Goal: Information Seeking & Learning: Learn about a topic

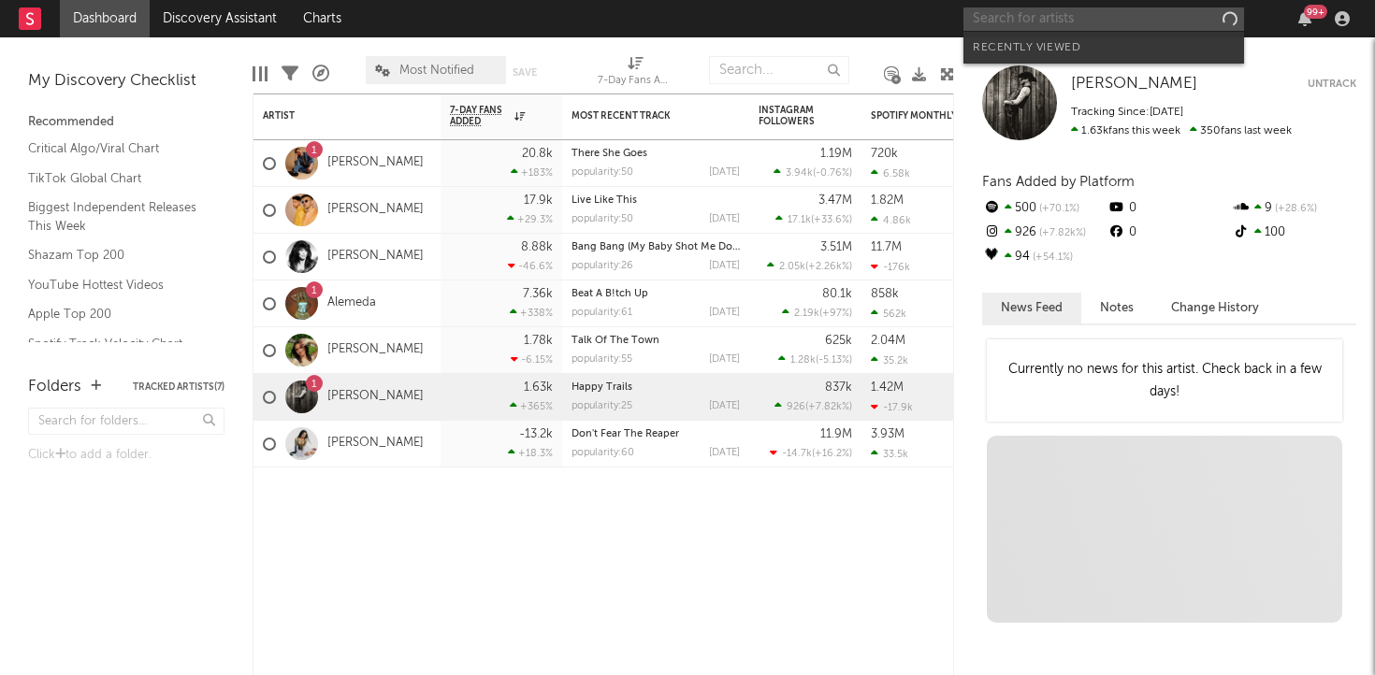
click at [1131, 21] on input "text" at bounding box center [1104, 18] width 281 height 23
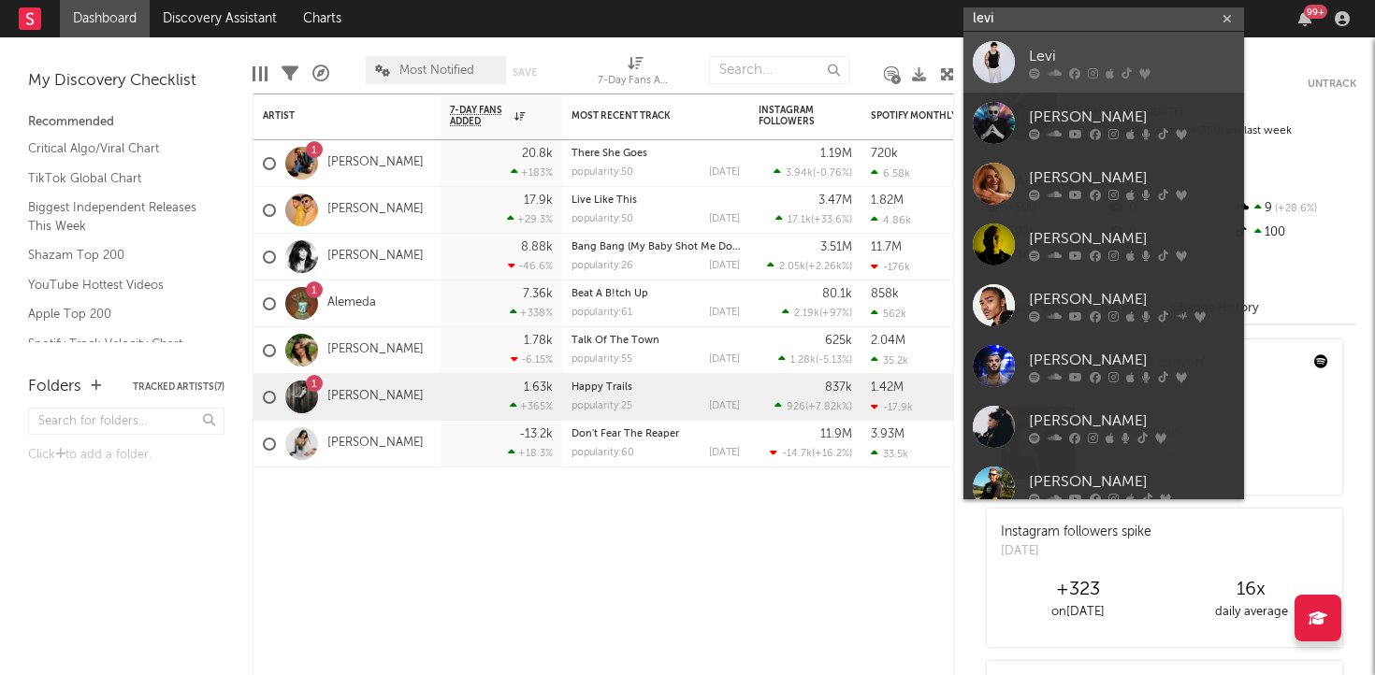
type input "levi"
click at [996, 65] on div at bounding box center [994, 62] width 42 height 42
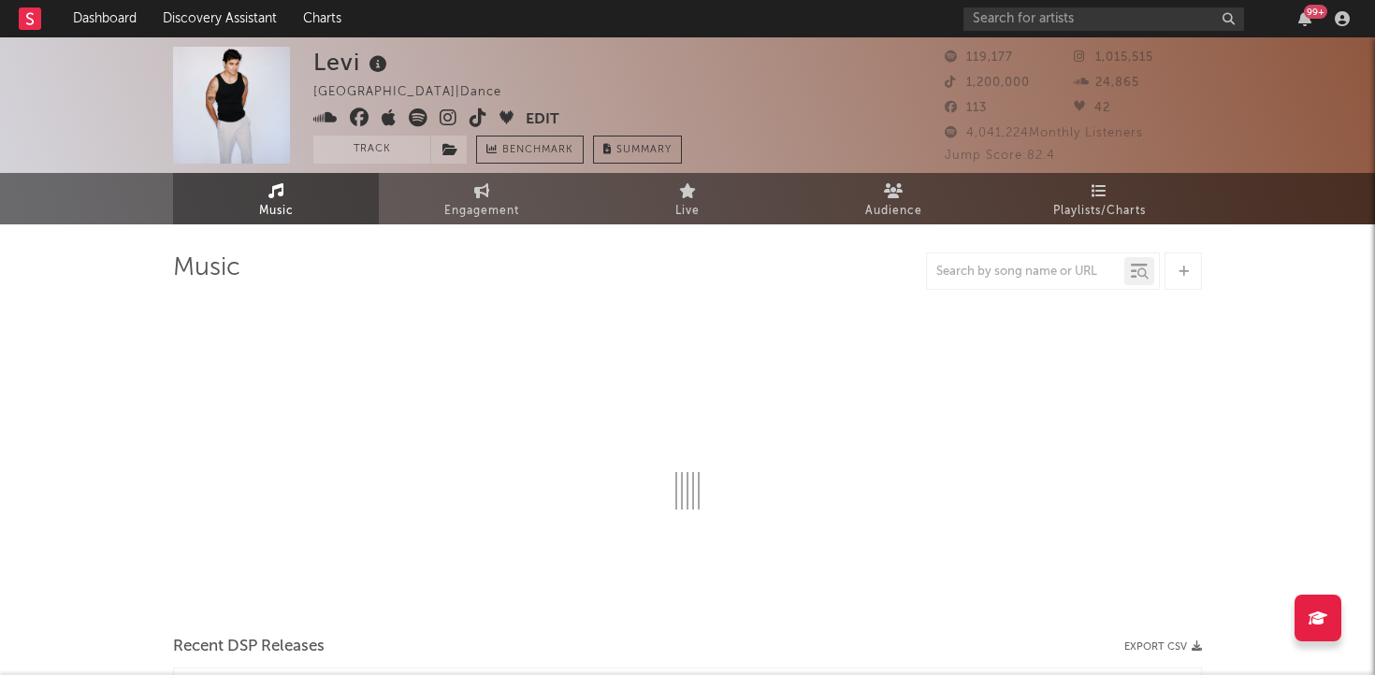
select select "6m"
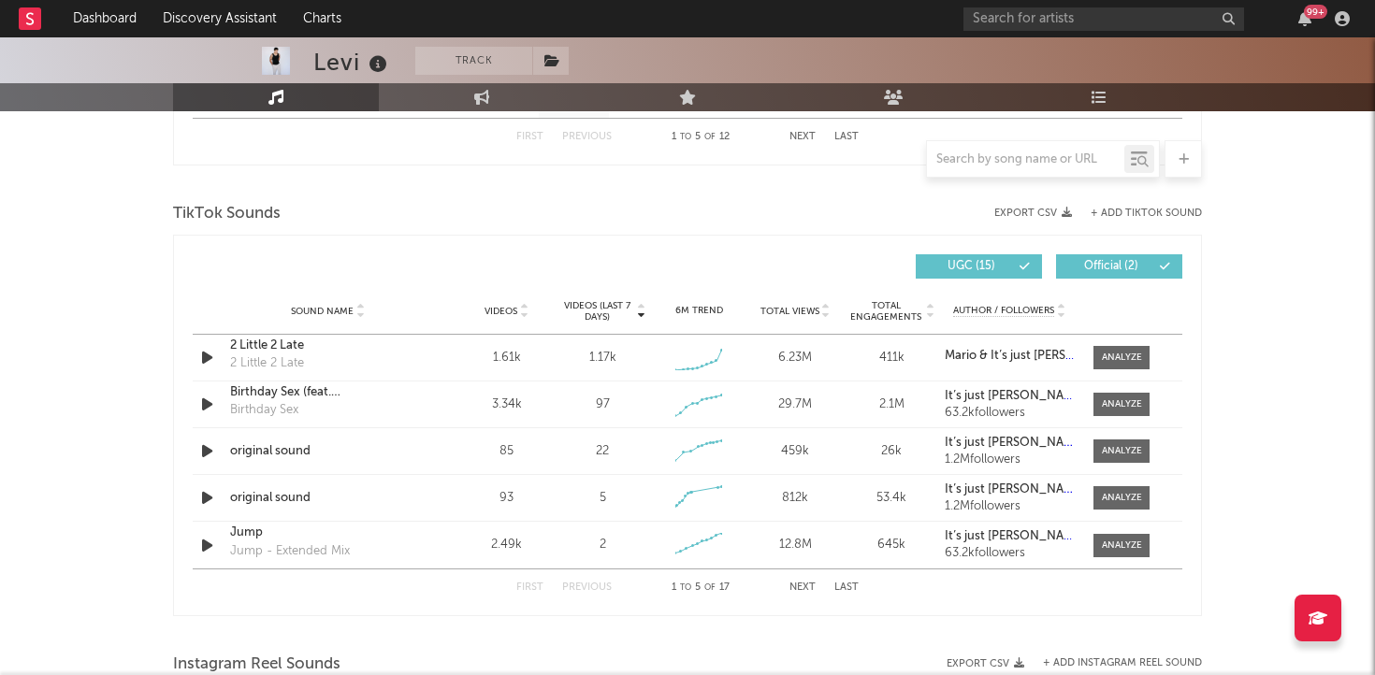
scroll to position [1192, 0]
click at [1112, 353] on div at bounding box center [1122, 357] width 40 height 14
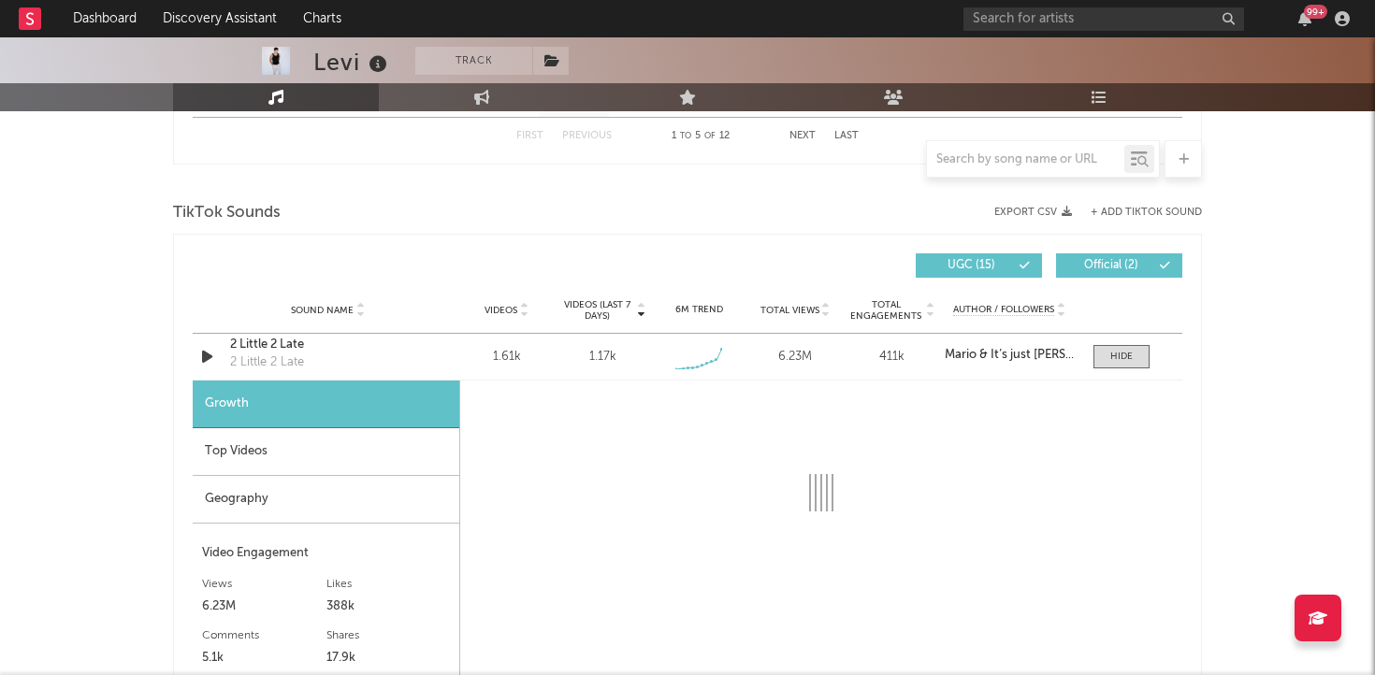
select select "1w"
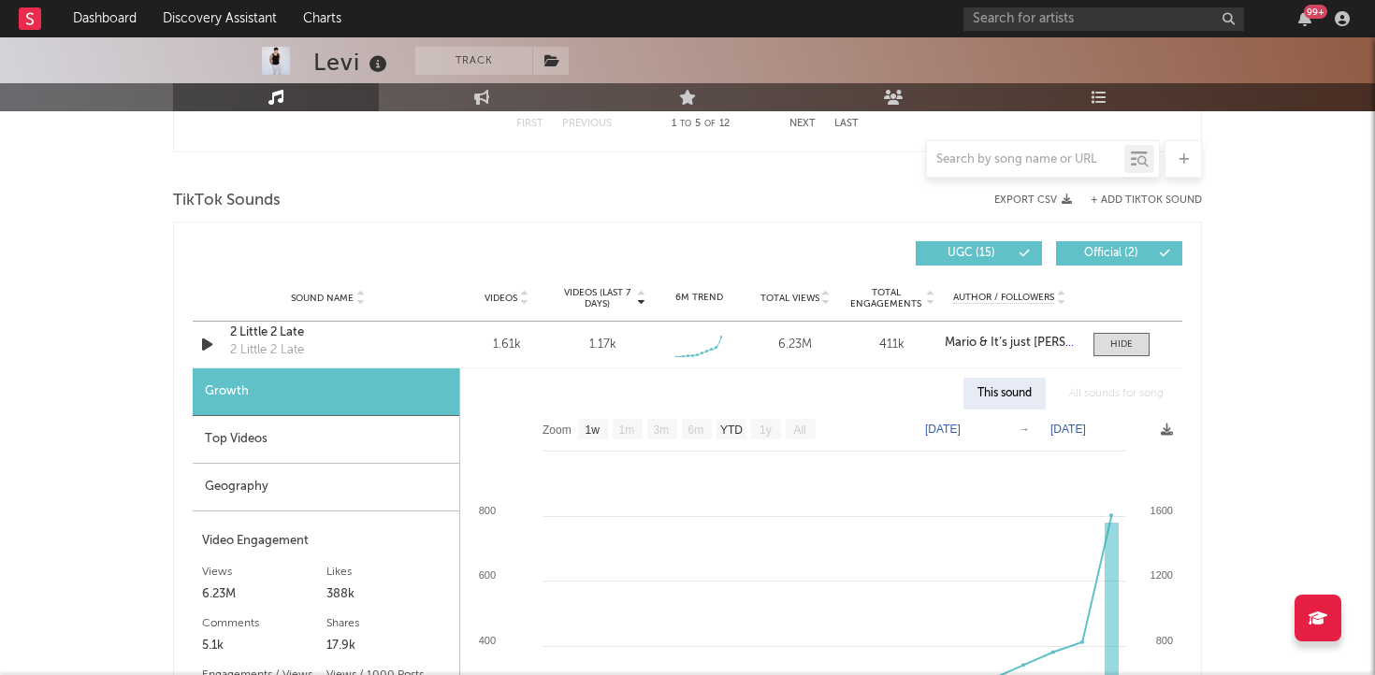
scroll to position [1199, 0]
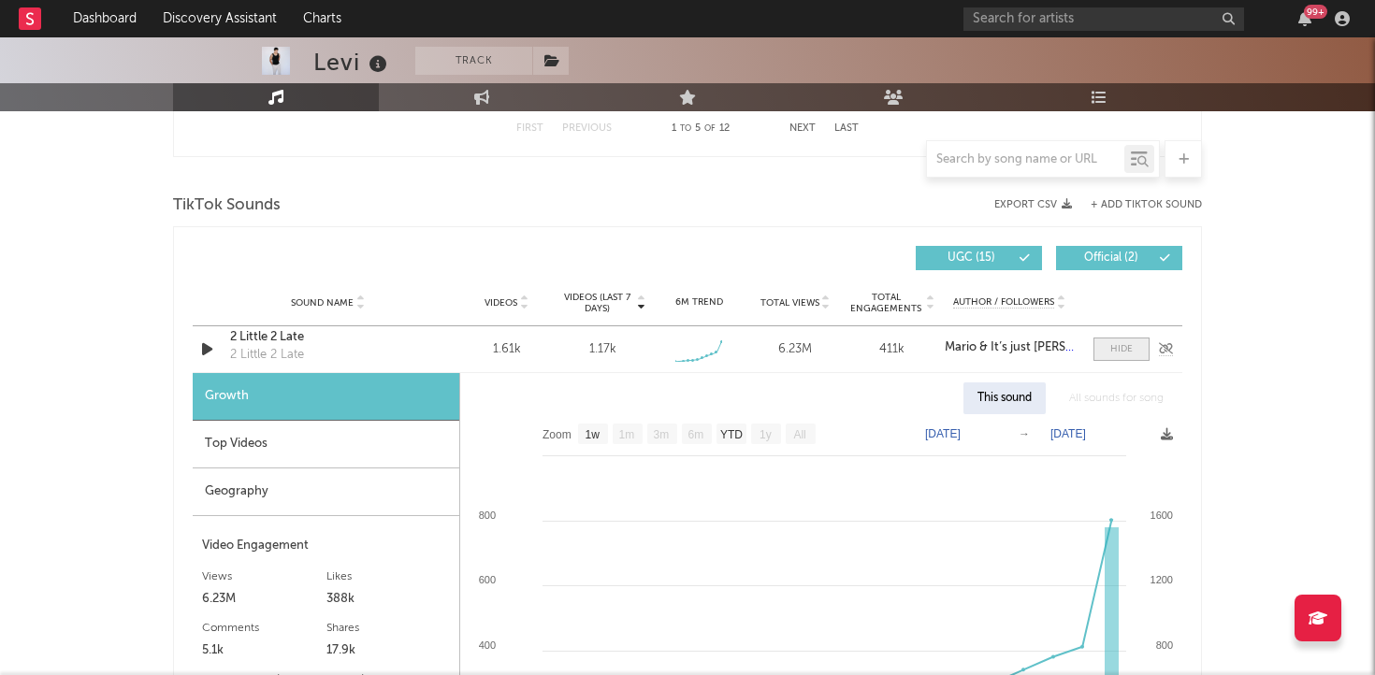
click at [1127, 350] on div at bounding box center [1121, 349] width 22 height 14
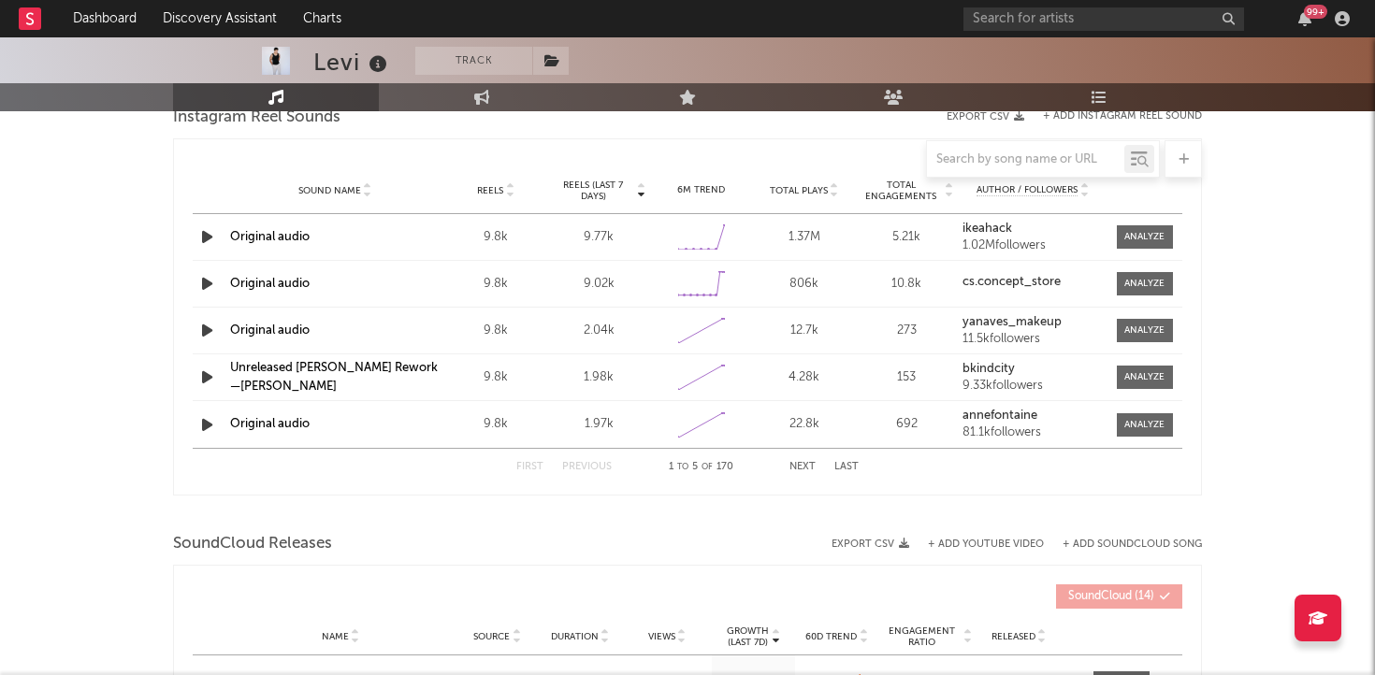
scroll to position [1725, 0]
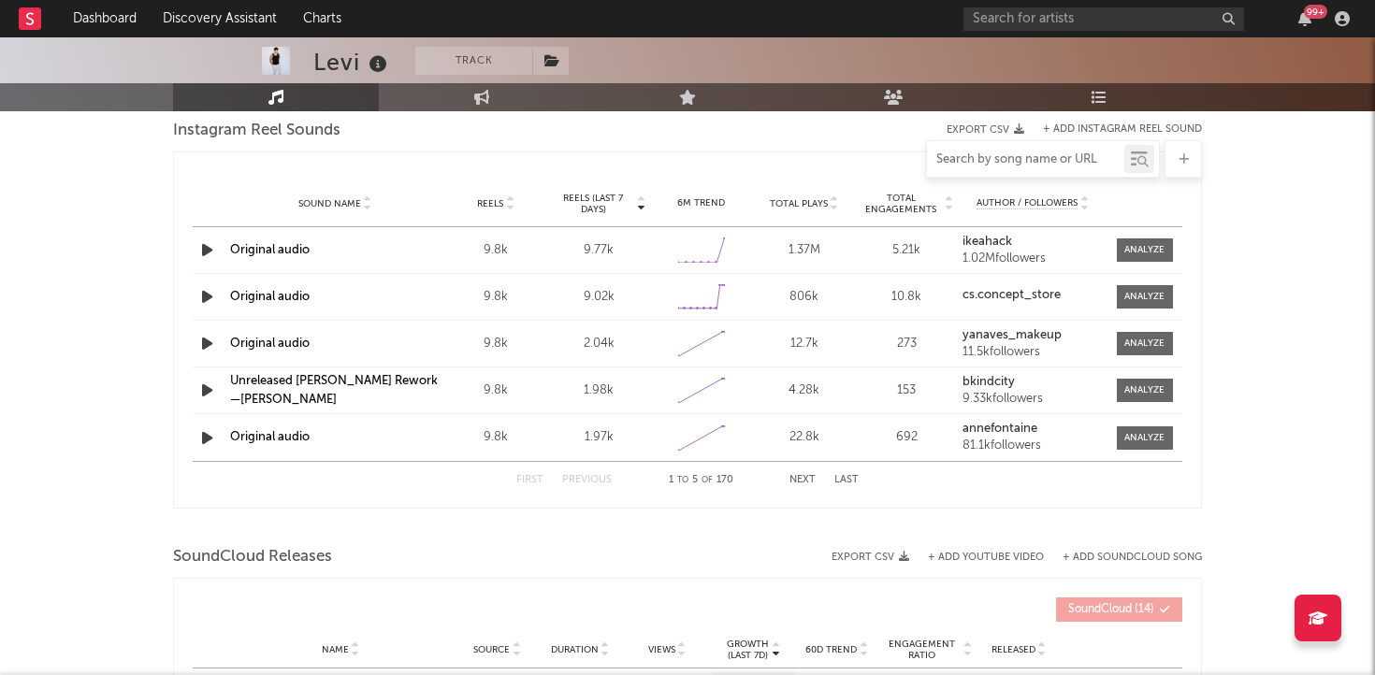
click at [978, 154] on input "text" at bounding box center [1025, 159] width 197 height 15
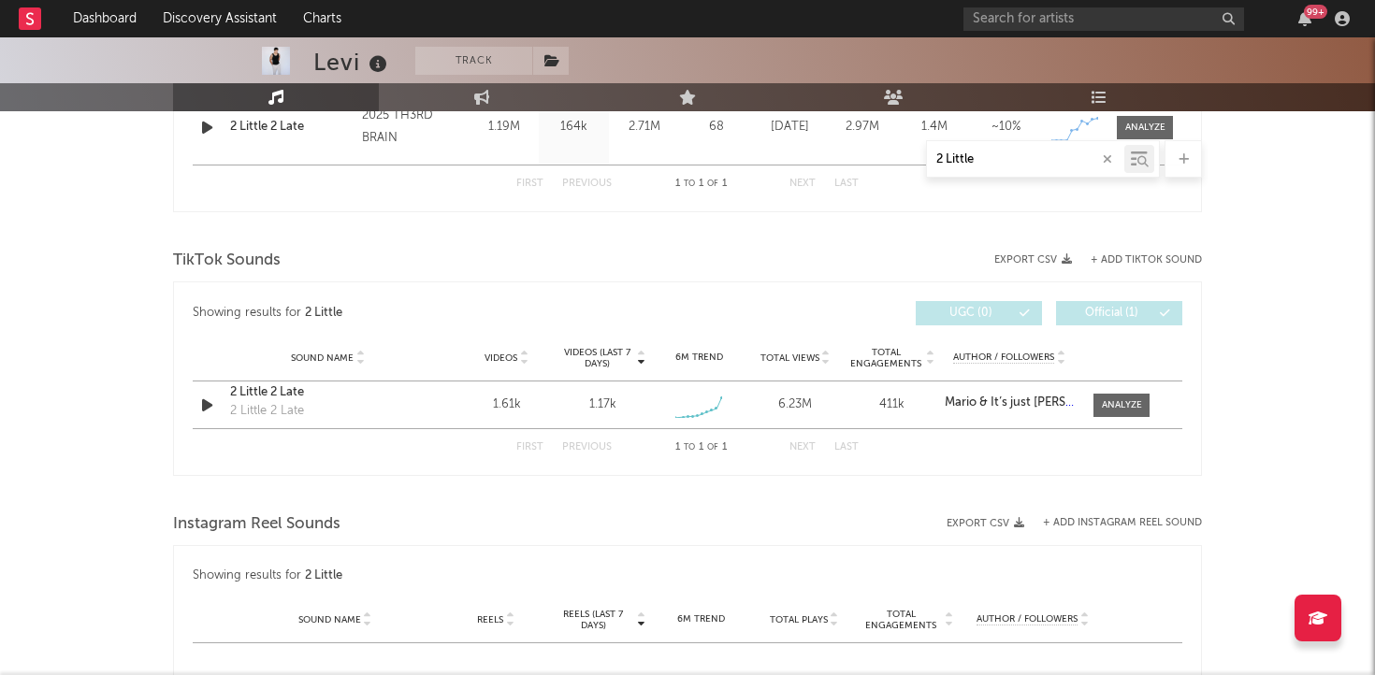
scroll to position [844, 0]
type input "2 Little"
click at [1119, 406] on div at bounding box center [1122, 406] width 40 height 14
select select "1w"
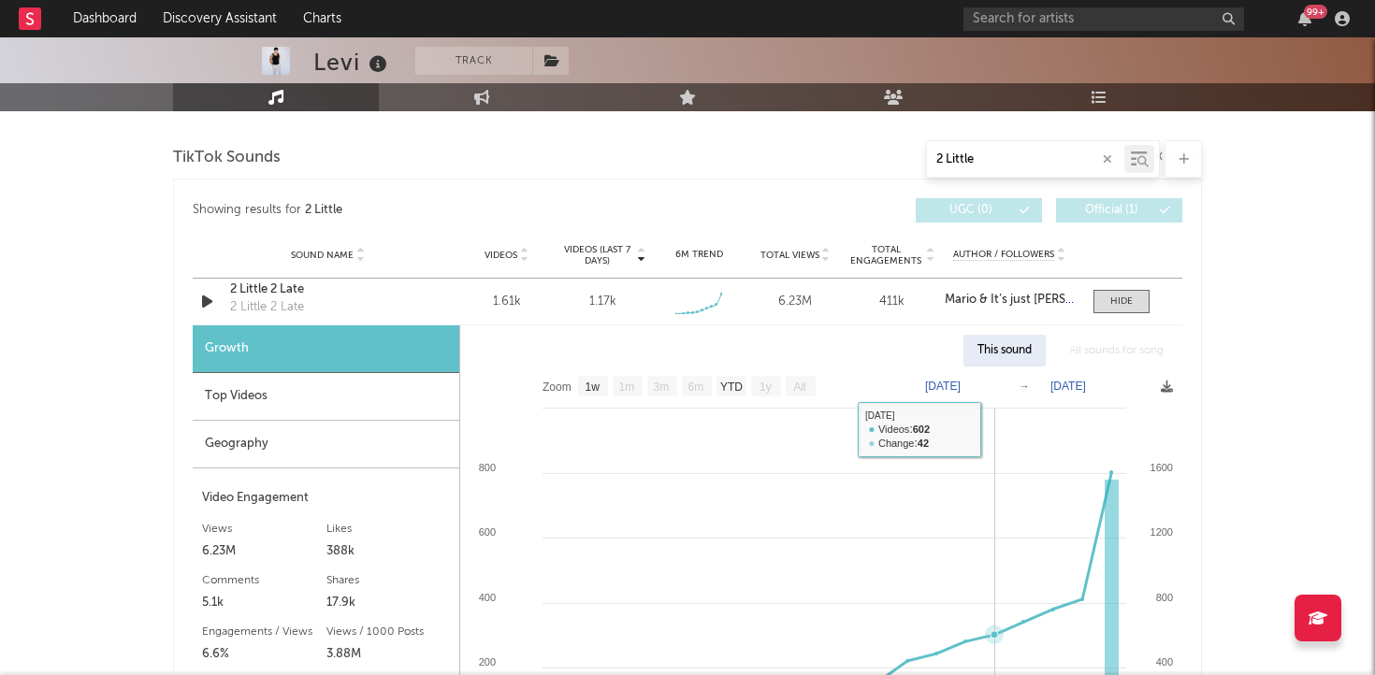
scroll to position [983, 0]
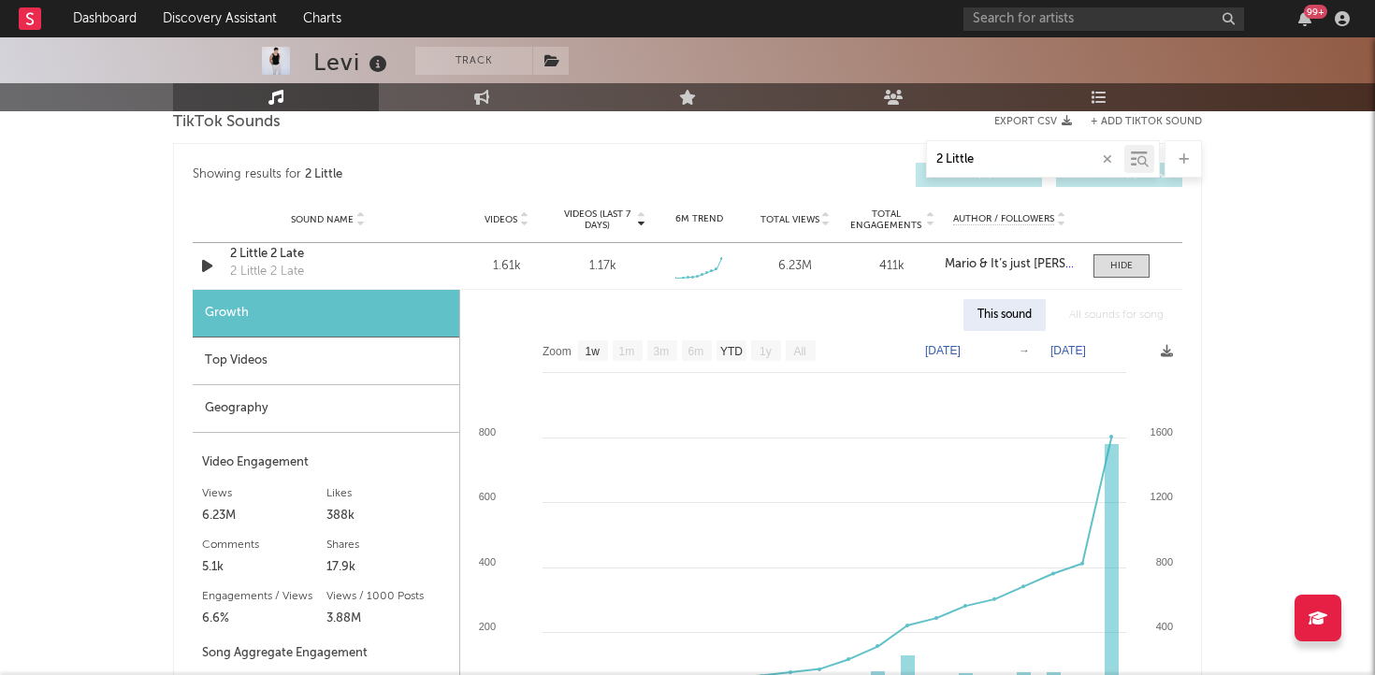
click at [1285, 457] on div "Levi Track Australia | Dance Edit Track Benchmark Summary 119,177 1,015,515 1,2…" at bounding box center [687, 293] width 1375 height 2478
